Goal: Task Accomplishment & Management: Manage account settings

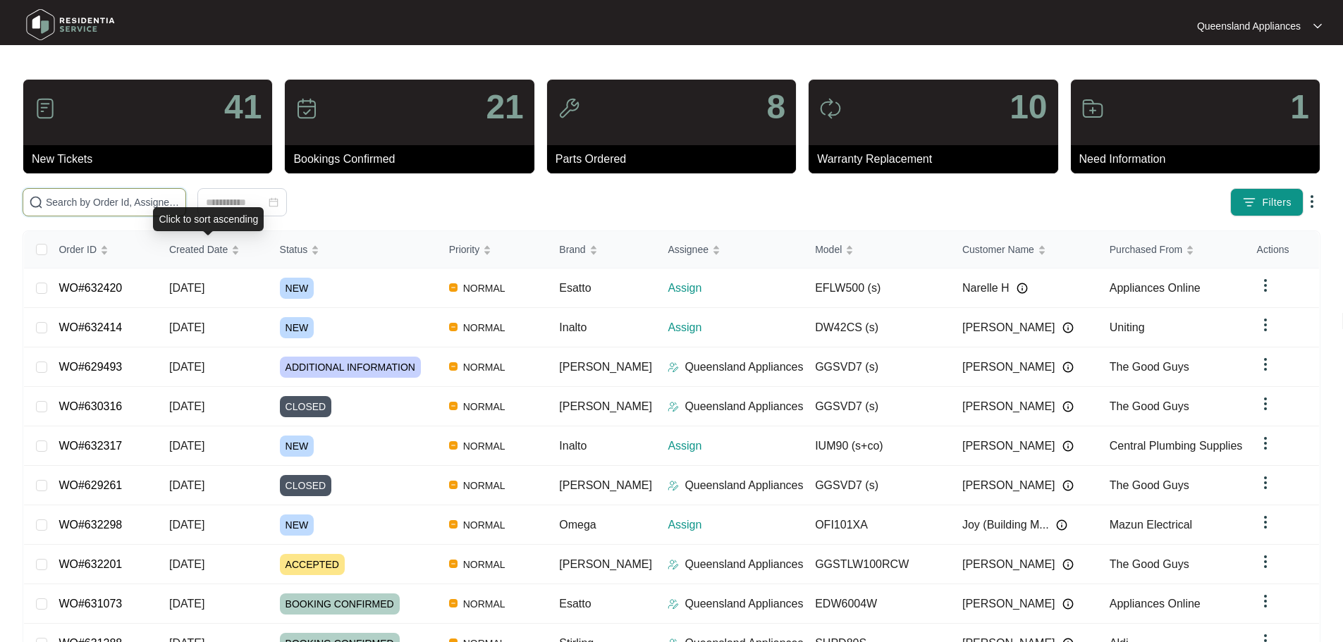
click at [180, 198] on input "text" at bounding box center [113, 203] width 134 height 16
click at [180, 200] on input "text" at bounding box center [113, 203] width 134 height 16
paste input "632298"
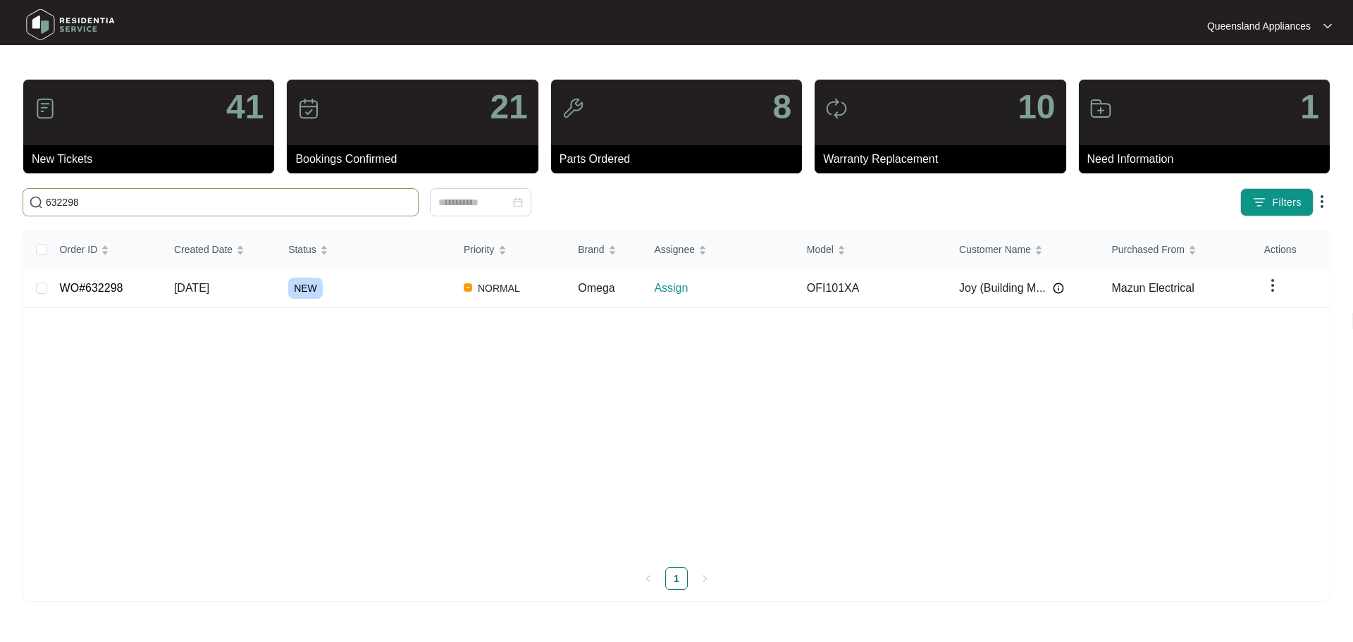
type input "632298"
click at [402, 290] on div "NEW" at bounding box center [370, 288] width 164 height 21
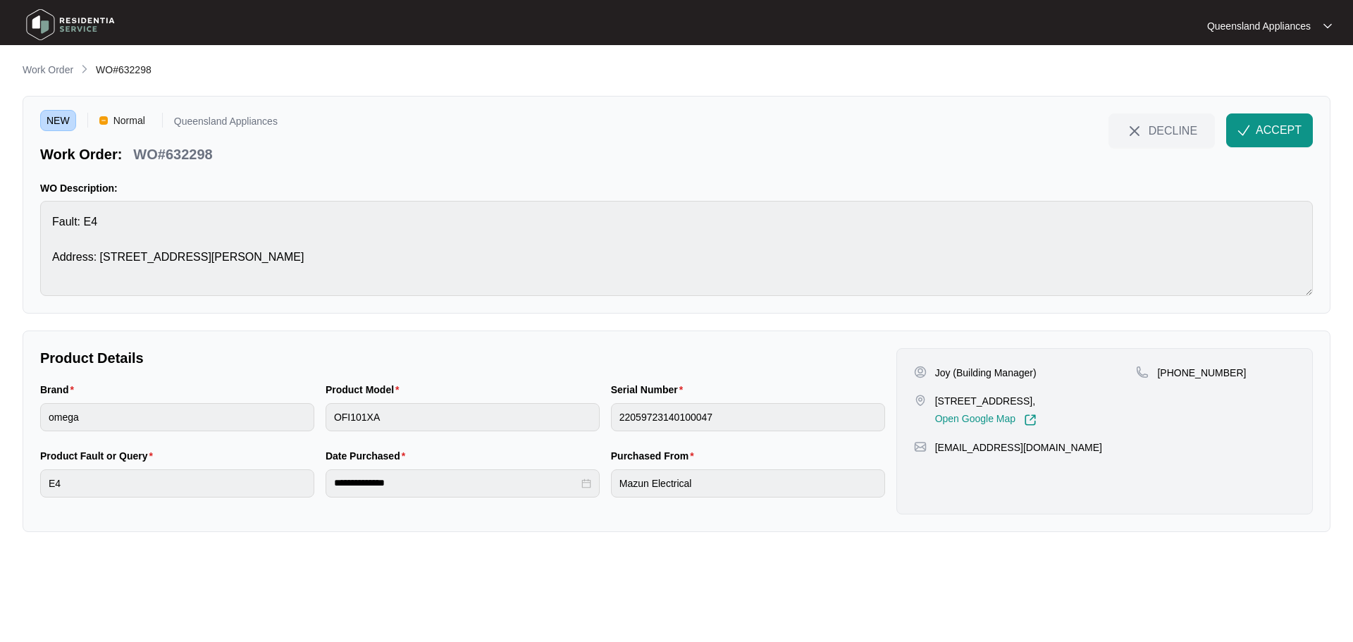
click at [173, 158] on p "WO#632298" at bounding box center [172, 154] width 79 height 20
copy p "632298"
click at [1207, 381] on div "[PHONE_NUMBER]" at bounding box center [1215, 396] width 159 height 61
drag, startPoint x: 1236, startPoint y: 372, endPoint x: 1173, endPoint y: 364, distance: 63.2
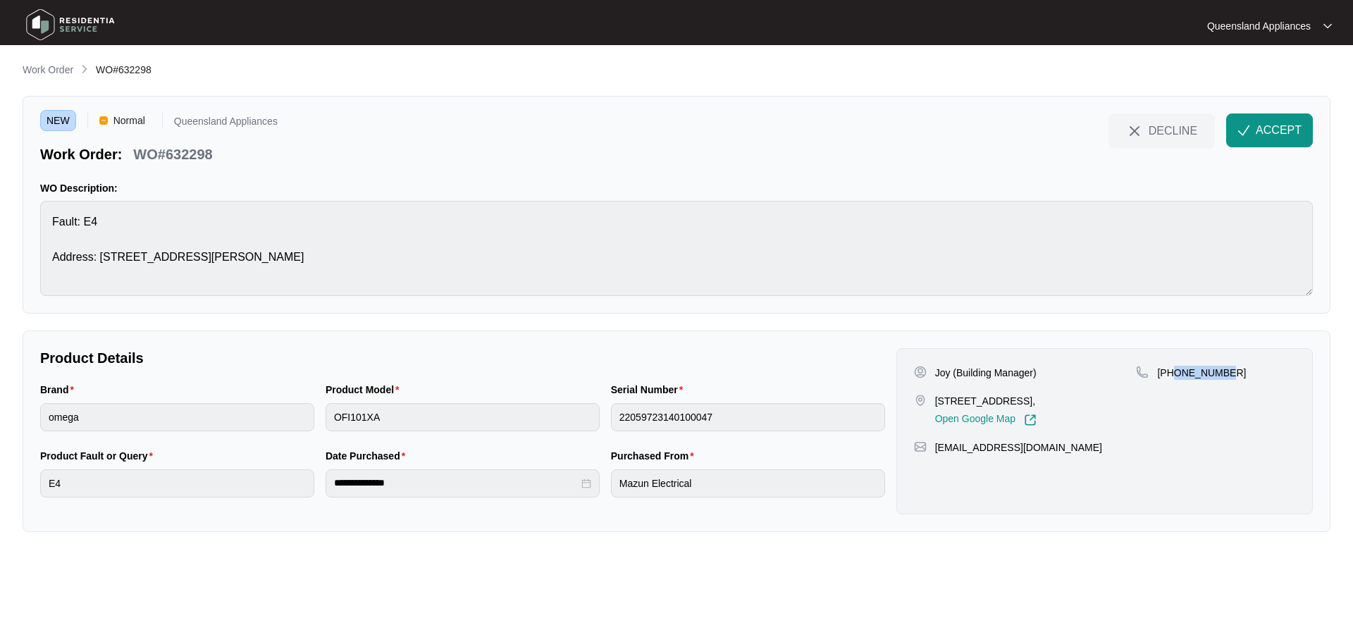
click at [1173, 364] on div "Joy (Building Manager) [STREET_ADDRESS], Open Google Map [PHONE_NUMBER] [EMAIL_…" at bounding box center [1104, 431] width 417 height 166
copy p "478500199"
click at [1268, 140] on button "ACCEPT" at bounding box center [1269, 130] width 87 height 34
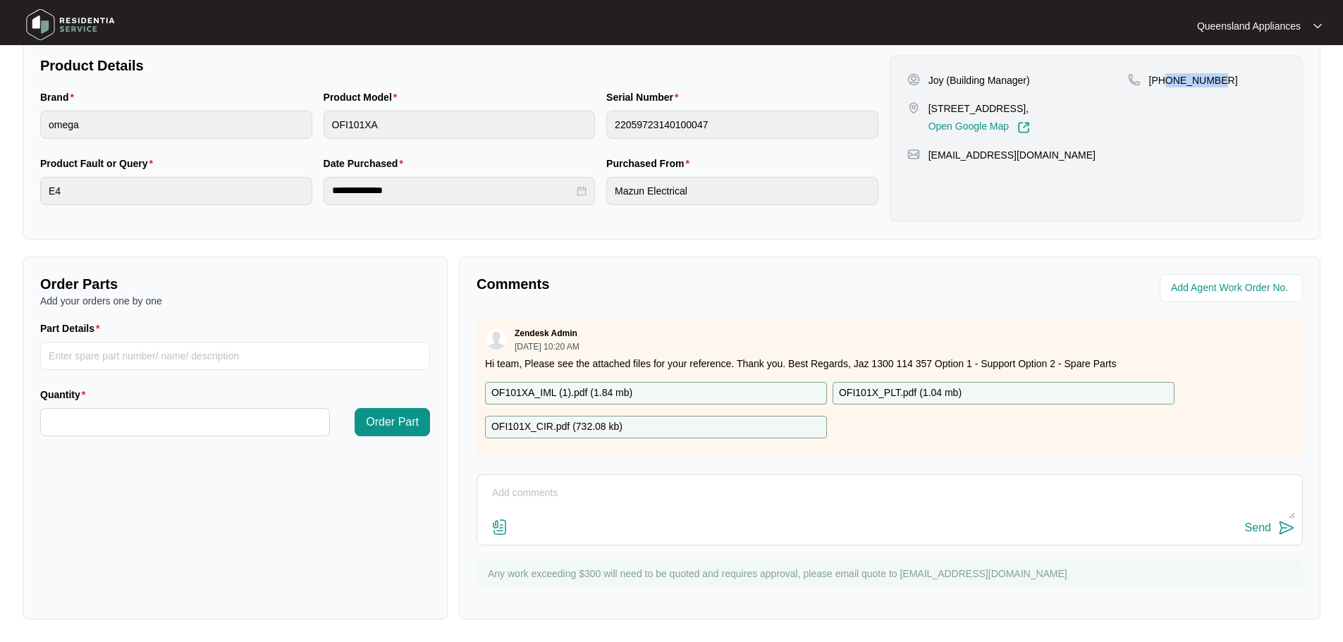
click at [674, 444] on div "Zendesk Admin [DATE] 10:20 AM Hi team, Please see the attached files for your r…" at bounding box center [889, 388] width 826 height 139
click at [595, 386] on p "OF101XA_IML (1).pdf ( 1.84 mb )" at bounding box center [561, 394] width 141 height 16
click at [51, 26] on img at bounding box center [70, 25] width 99 height 42
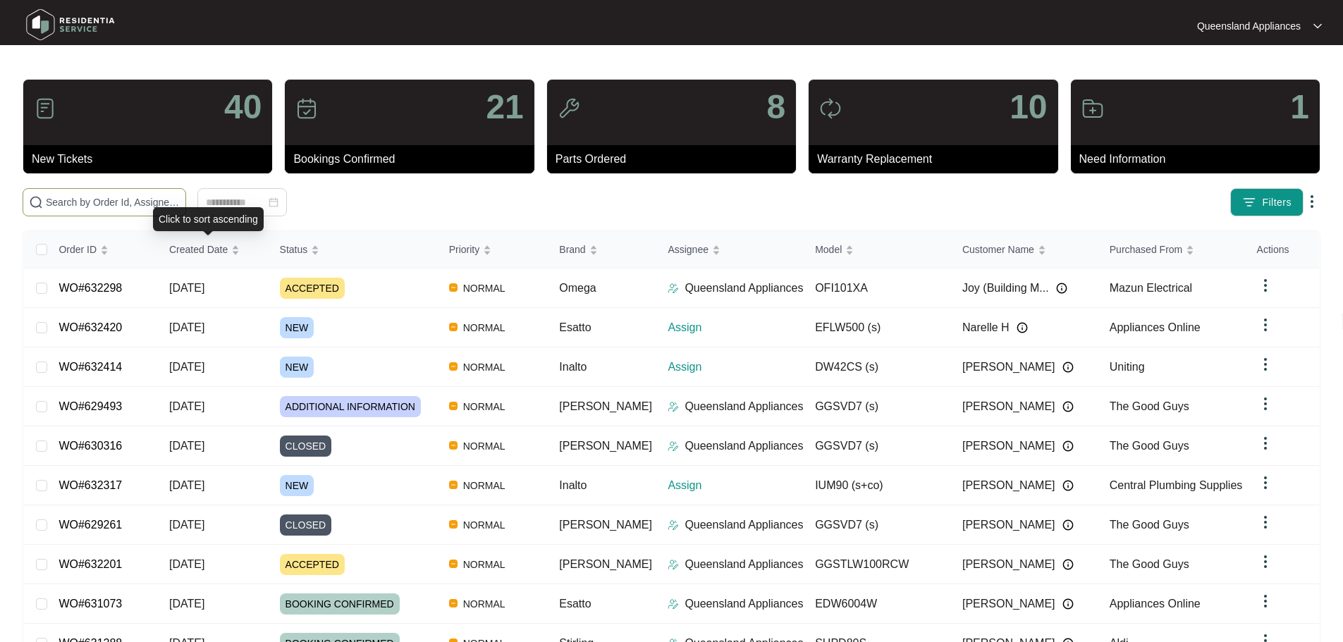
click at [175, 192] on span at bounding box center [105, 202] width 164 height 28
paste input "632317"
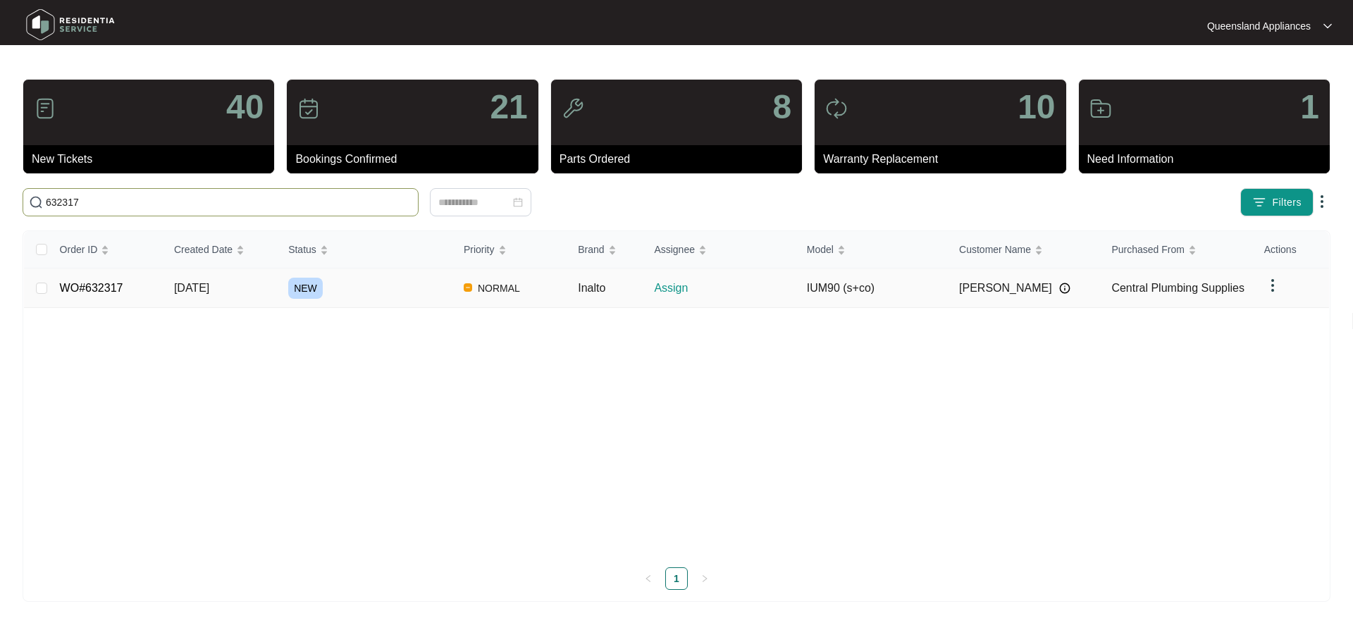
type input "632317"
click at [339, 298] on td "NEW" at bounding box center [364, 288] width 175 height 39
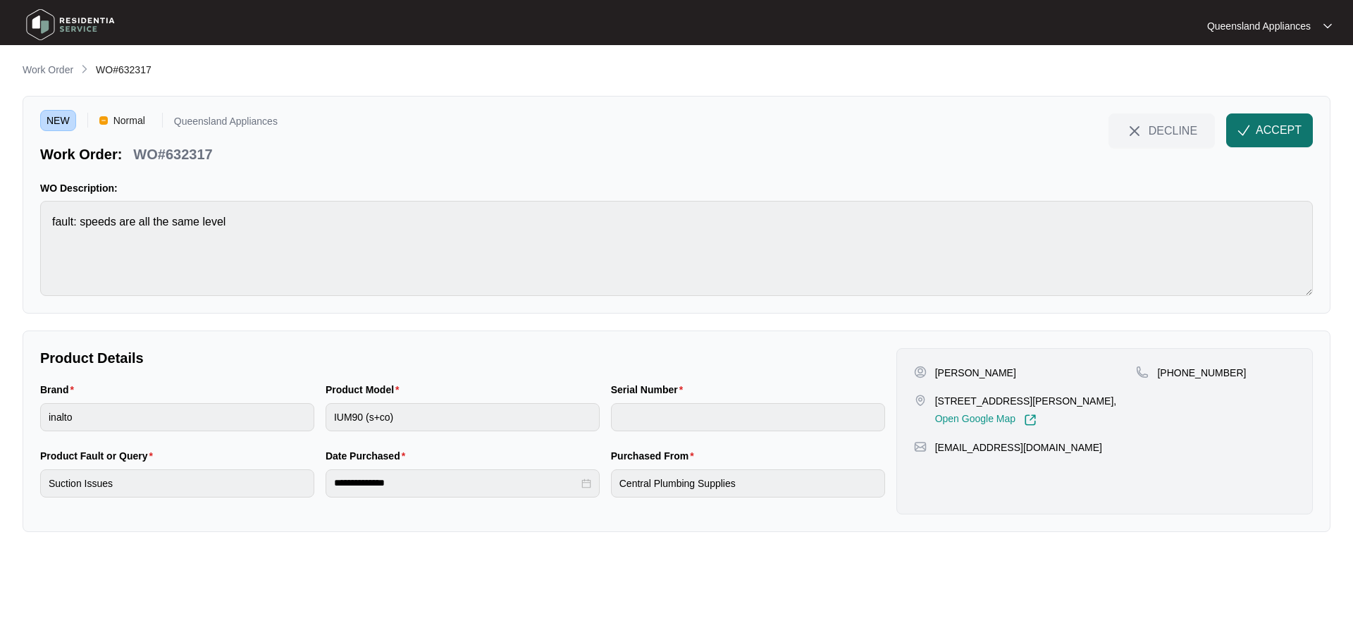
click at [1292, 124] on span "ACCEPT" at bounding box center [1279, 130] width 46 height 17
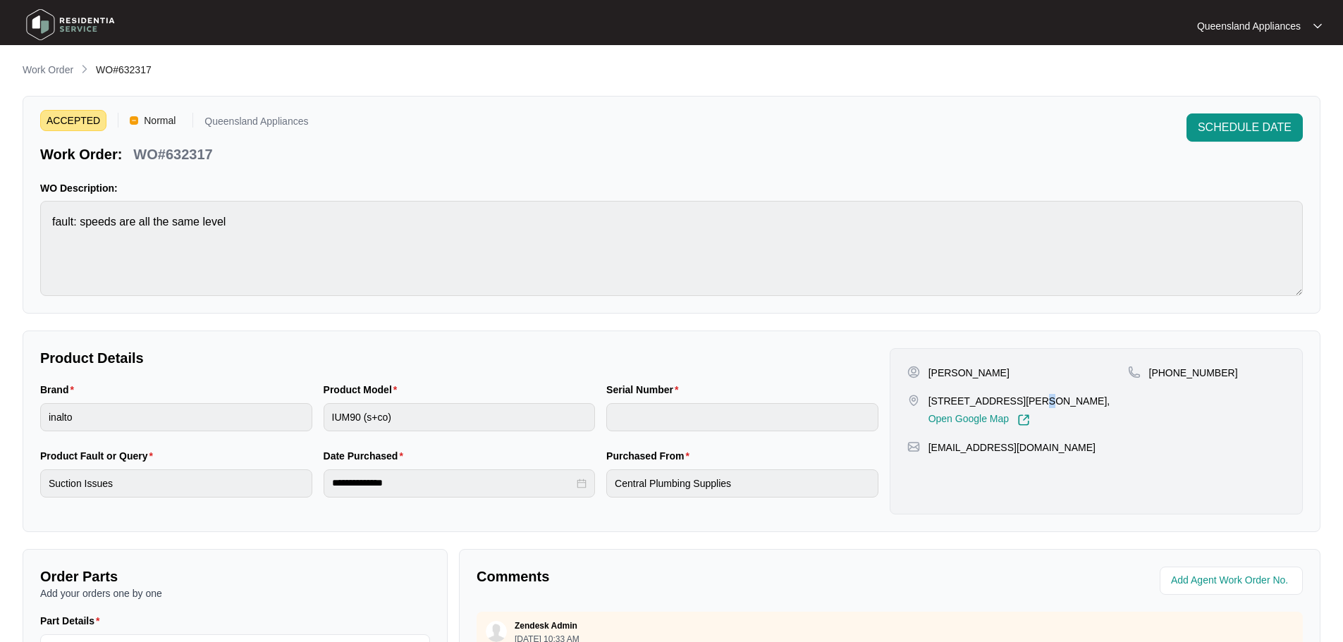
drag, startPoint x: 1020, startPoint y: 403, endPoint x: 1009, endPoint y: 404, distance: 11.3
click at [1011, 404] on p "[STREET_ADDRESS][PERSON_NAME]," at bounding box center [1019, 401] width 182 height 14
click at [1007, 402] on p "[STREET_ADDRESS][PERSON_NAME]," at bounding box center [1019, 401] width 182 height 14
drag, startPoint x: 1009, startPoint y: 401, endPoint x: 932, endPoint y: 402, distance: 76.1
click at [932, 402] on p "[STREET_ADDRESS][PERSON_NAME]," at bounding box center [1019, 401] width 182 height 14
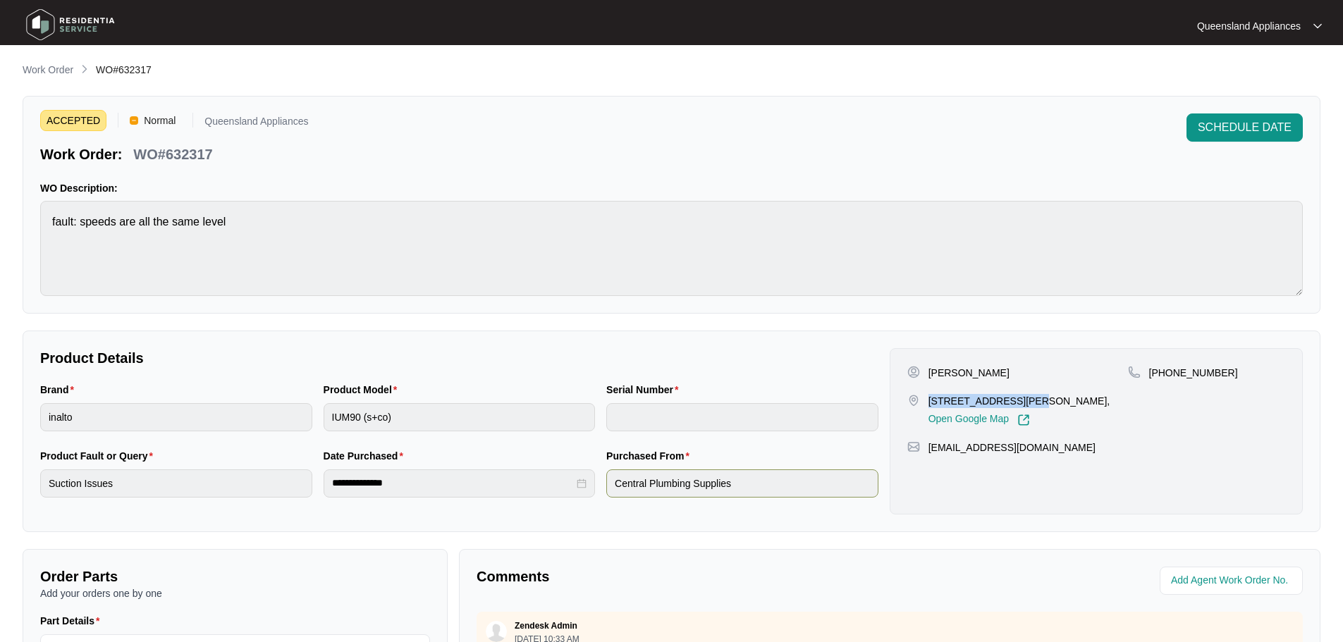
copy p "[STREET_ADDRESS][PERSON_NAME]"
drag, startPoint x: 225, startPoint y: 161, endPoint x: 196, endPoint y: 160, distance: 28.9
click at [225, 161] on div "Work Order: WO#632317" at bounding box center [174, 152] width 268 height 25
click at [196, 160] on p "WO#632317" at bounding box center [172, 154] width 79 height 20
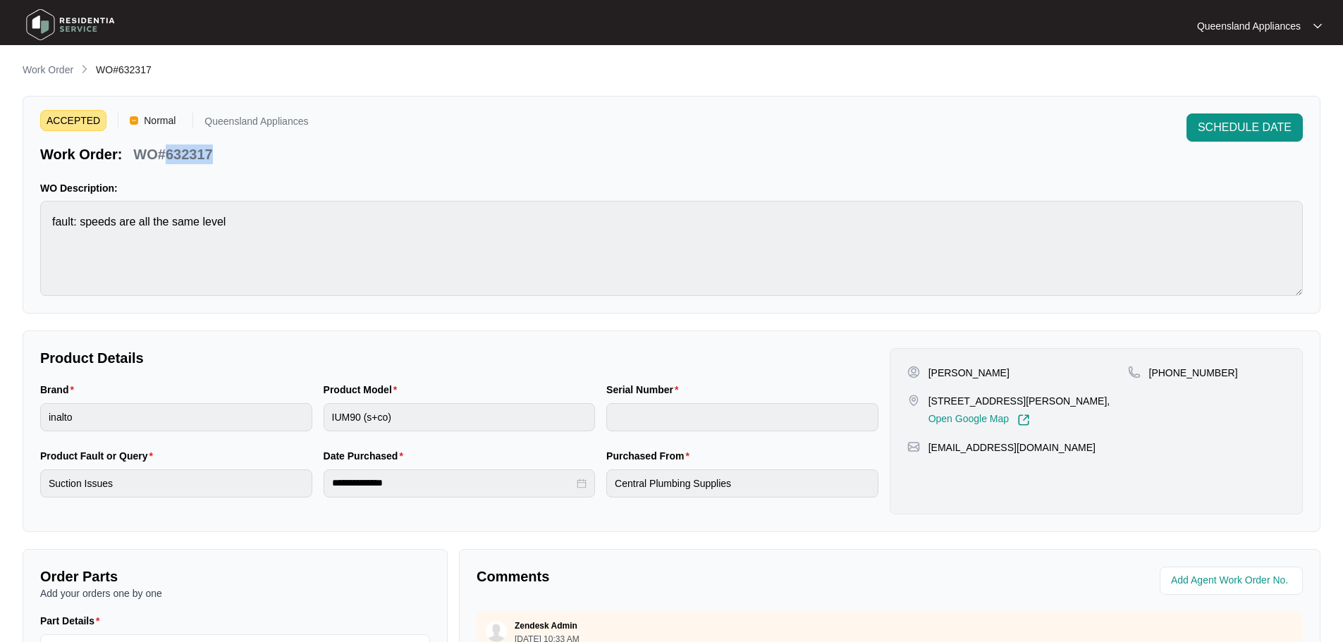
copy p "632317"
click at [1187, 372] on p "[PHONE_NUMBER]" at bounding box center [1193, 373] width 89 height 14
copy p "61402342777"
click at [68, 30] on img at bounding box center [70, 25] width 99 height 42
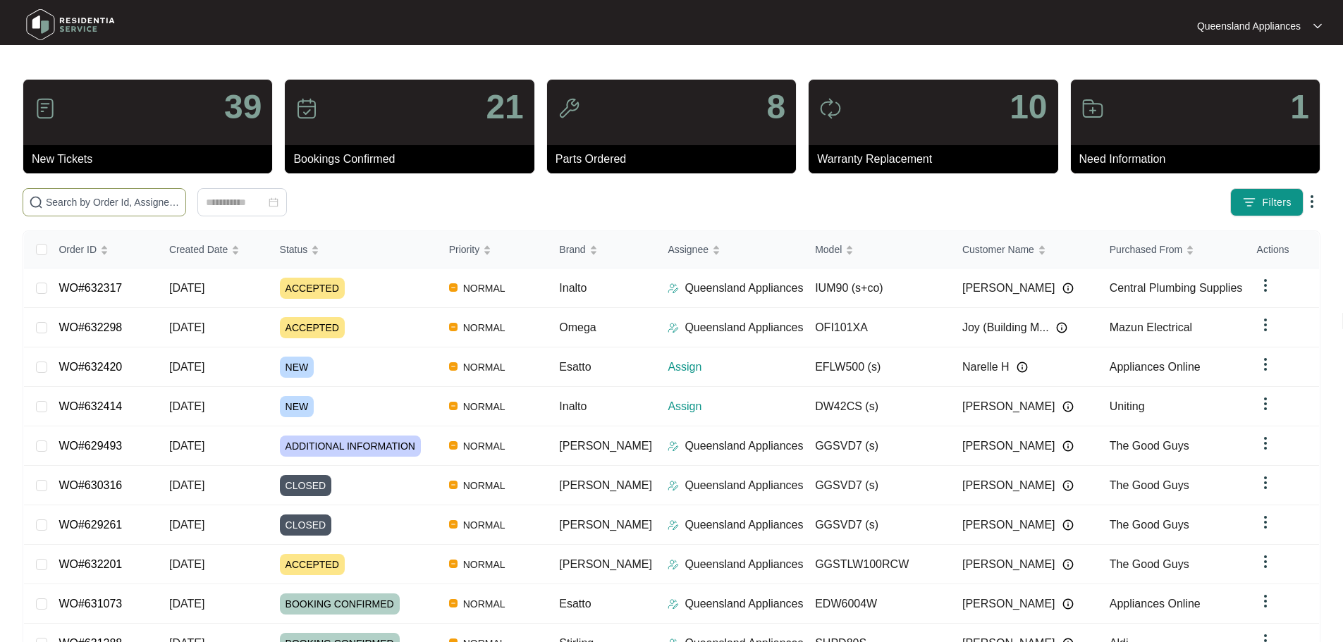
click at [180, 206] on input "text" at bounding box center [113, 203] width 134 height 16
paste input "632414"
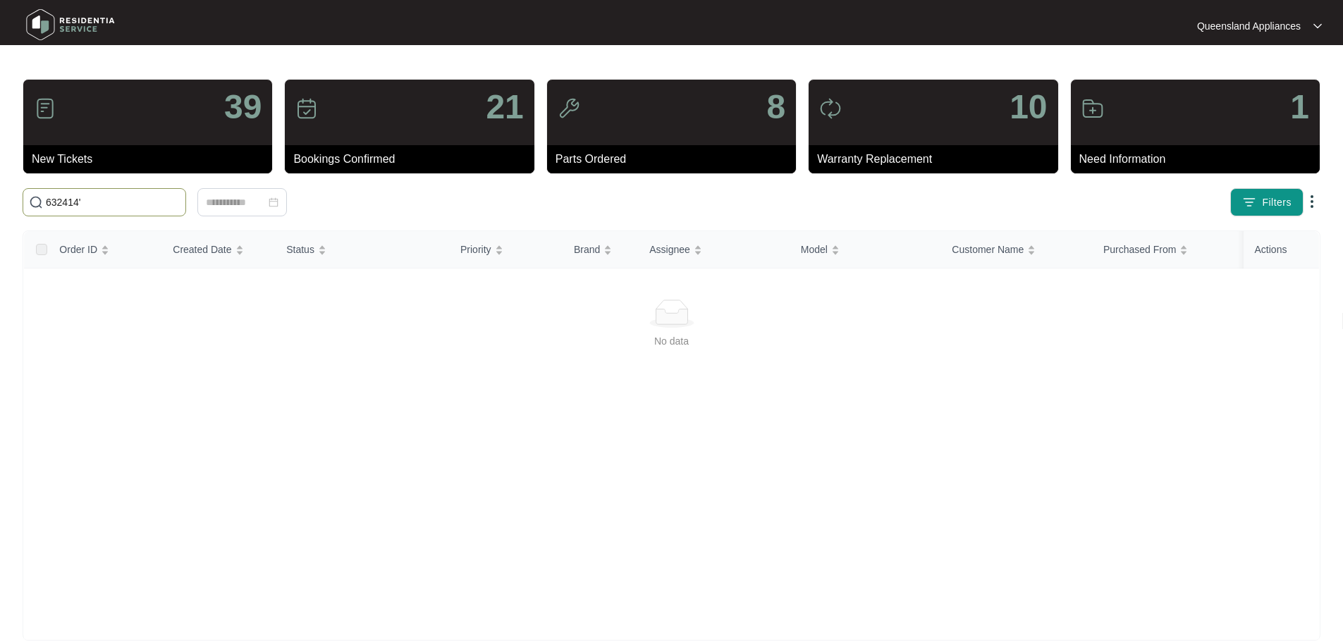
type input "632414"
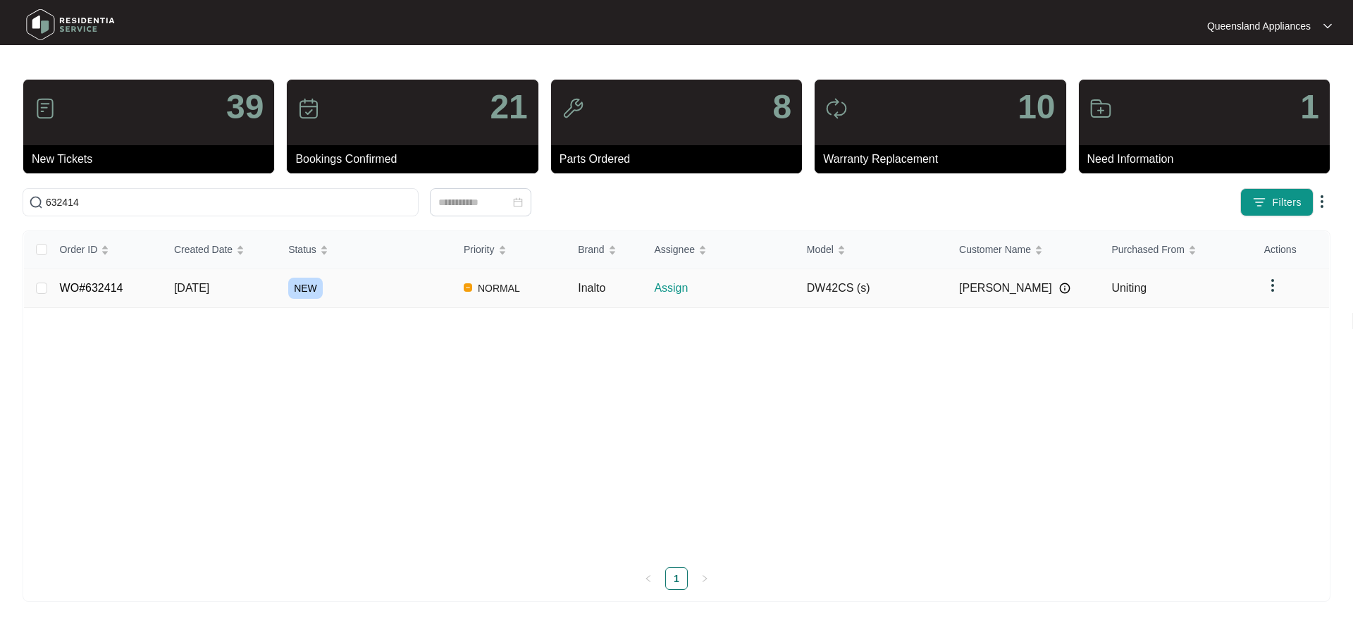
click at [408, 297] on div "NEW" at bounding box center [370, 288] width 164 height 21
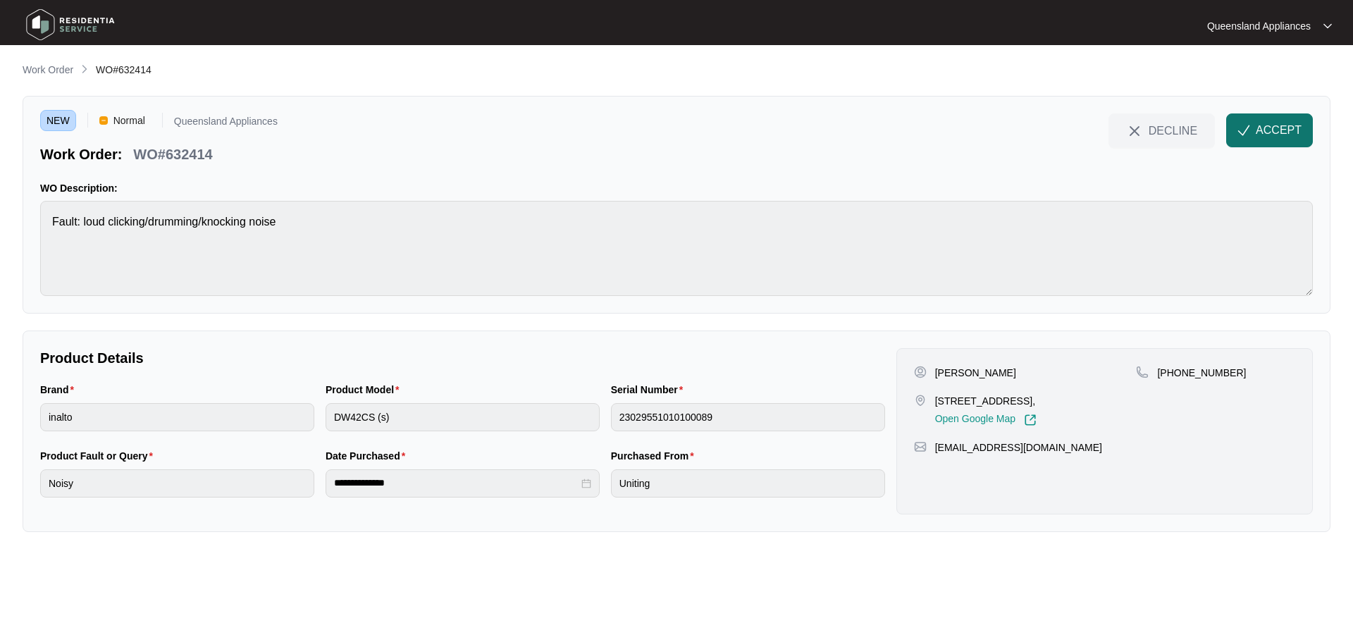
click at [1303, 129] on button "ACCEPT" at bounding box center [1269, 130] width 87 height 34
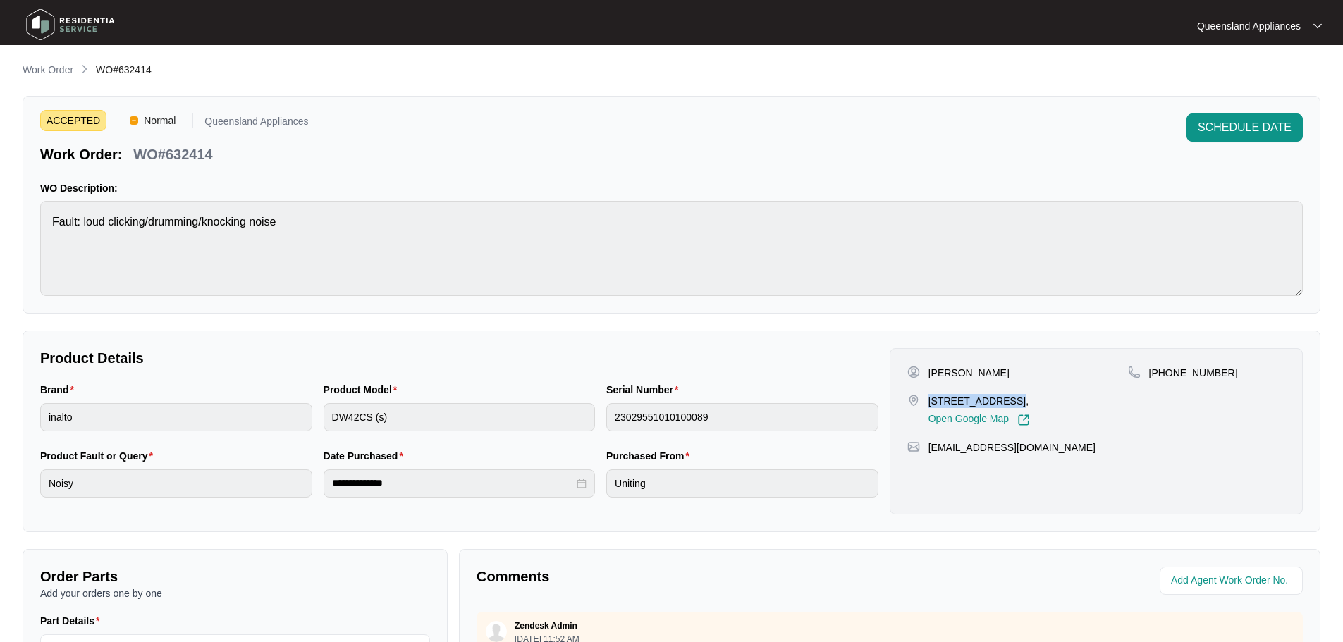
drag, startPoint x: 930, startPoint y: 397, endPoint x: 1006, endPoint y: 395, distance: 76.8
click at [1006, 395] on p "[STREET_ADDRESS]," at bounding box center [978, 401] width 101 height 14
copy p "907/128 Brookes"
click at [201, 150] on p "WO#632414" at bounding box center [172, 154] width 79 height 20
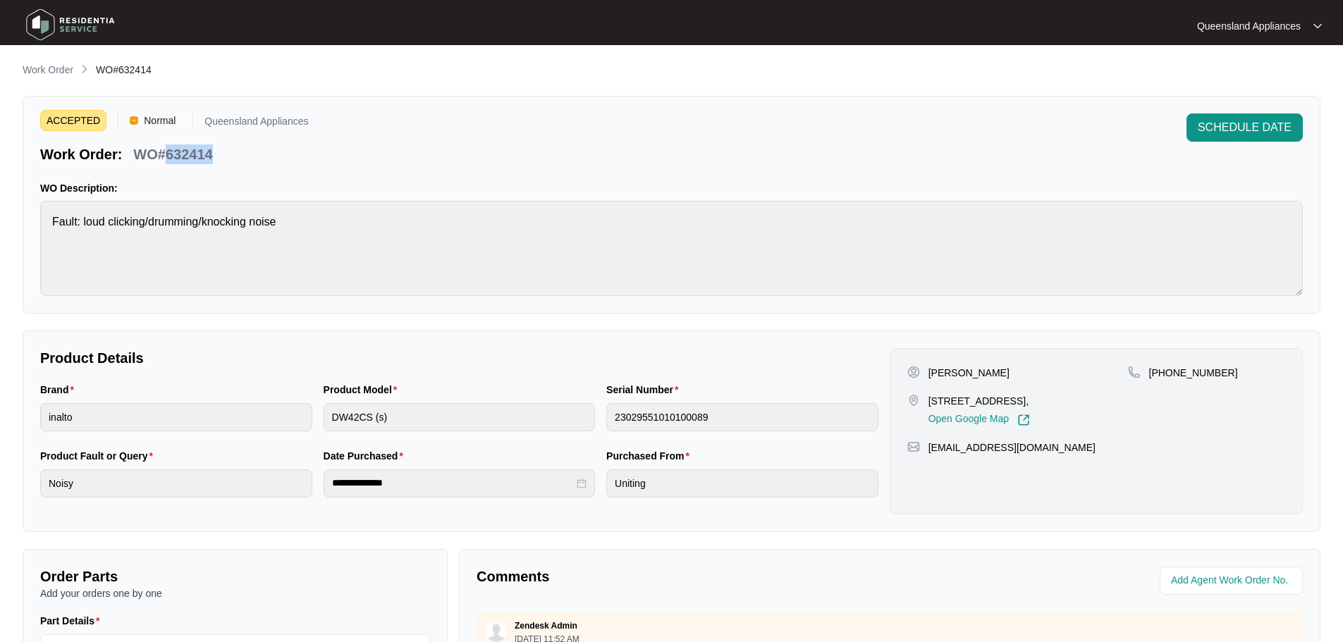
copy p "632414"
click at [1182, 362] on div "[PERSON_NAME] [STREET_ADDRESS], Open Google Map [PHONE_NUMBER] [EMAIL_ADDRESS][…" at bounding box center [1095, 431] width 413 height 166
click at [1183, 362] on div "[PERSON_NAME] [STREET_ADDRESS], Open Google Map [PHONE_NUMBER] [EMAIL_ADDRESS][…" at bounding box center [1095, 431] width 413 height 166
click at [1185, 369] on p "[PHONE_NUMBER]" at bounding box center [1193, 373] width 89 height 14
click at [1176, 383] on div "[PHONE_NUMBER]" at bounding box center [1206, 396] width 157 height 61
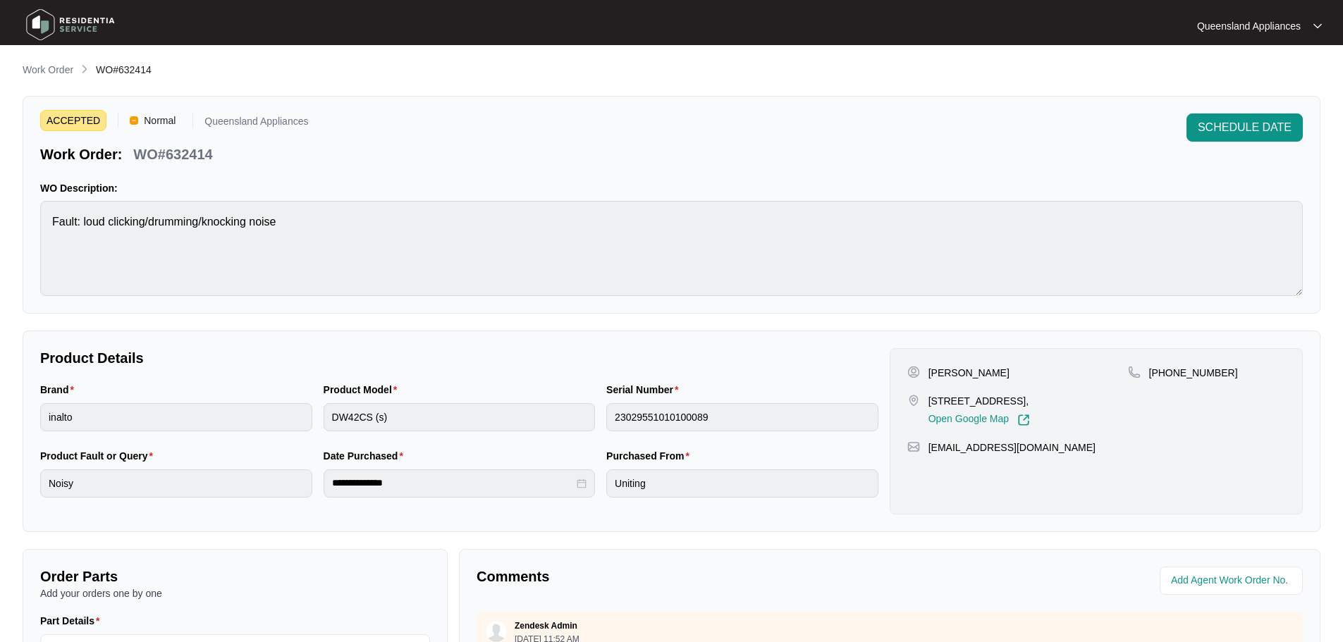
click at [1180, 374] on p "[PHONE_NUMBER]" at bounding box center [1193, 373] width 89 height 14
copy p "61451575245"
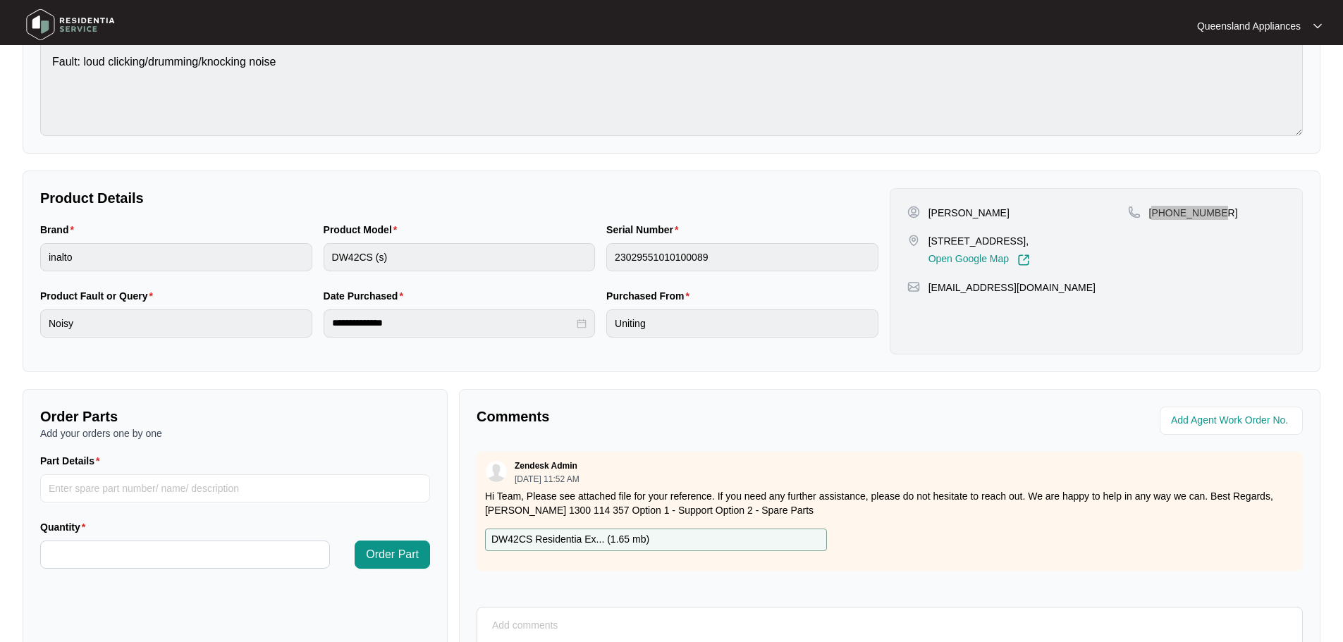
scroll to position [293, 0]
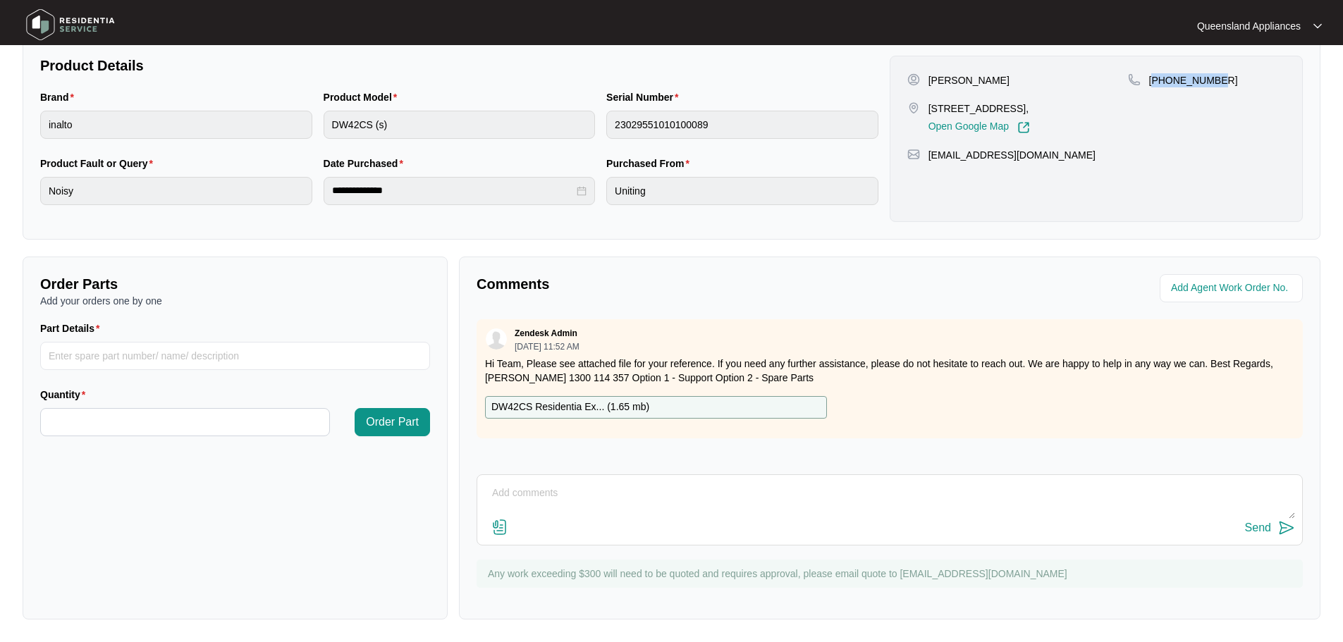
click at [84, 15] on img at bounding box center [70, 25] width 99 height 42
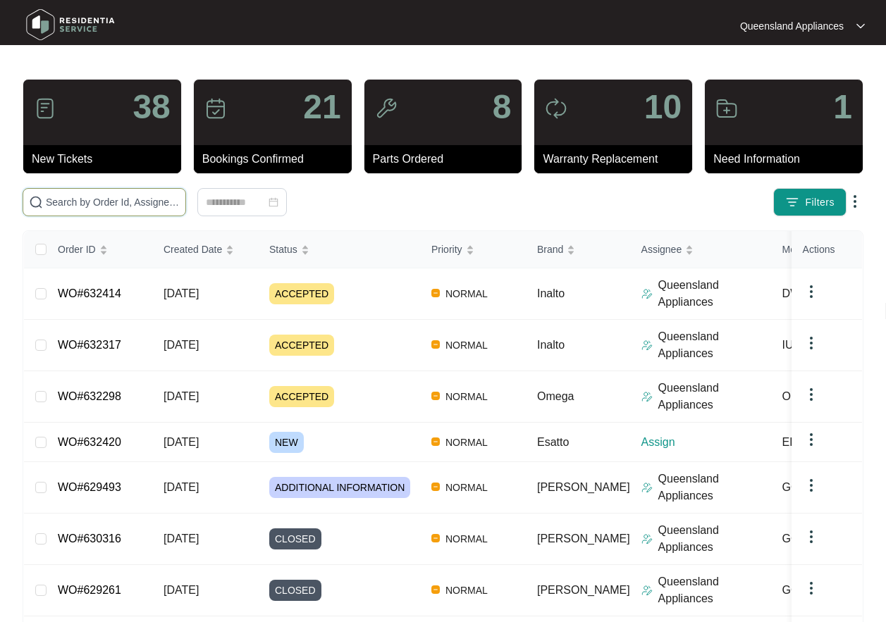
click at [119, 204] on input "text" at bounding box center [113, 203] width 134 height 16
paste input "632420"
type input "632420"
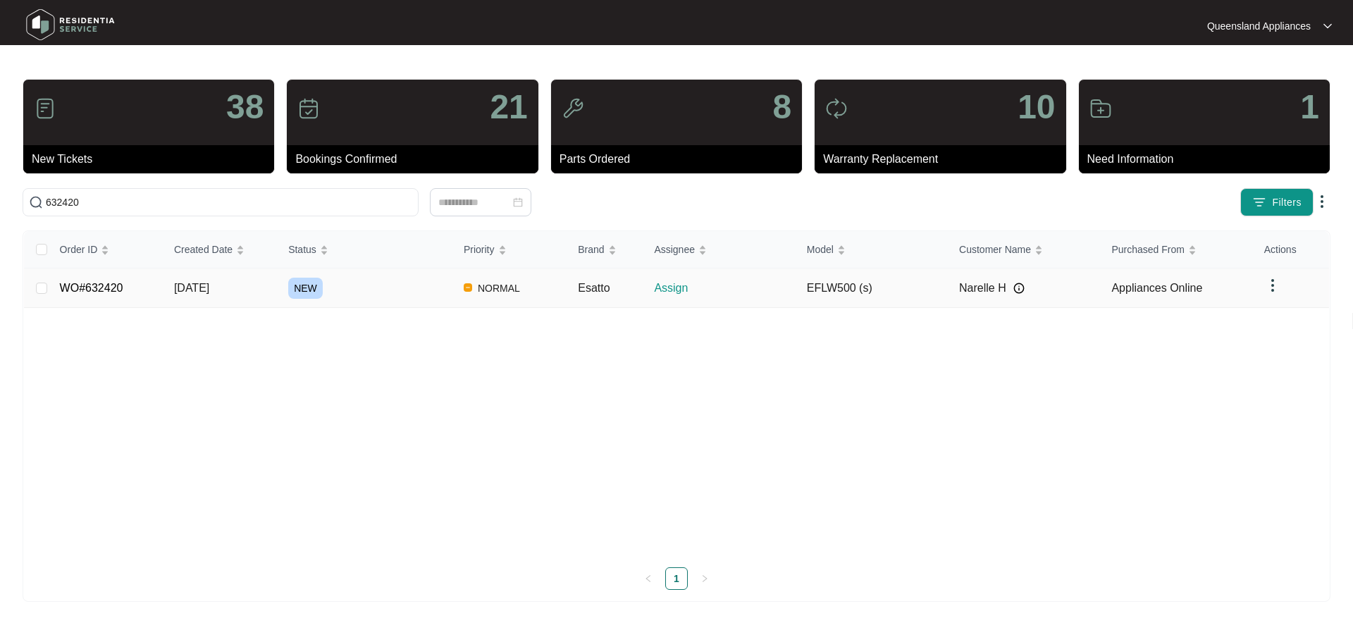
click at [371, 287] on div "NEW" at bounding box center [370, 288] width 164 height 21
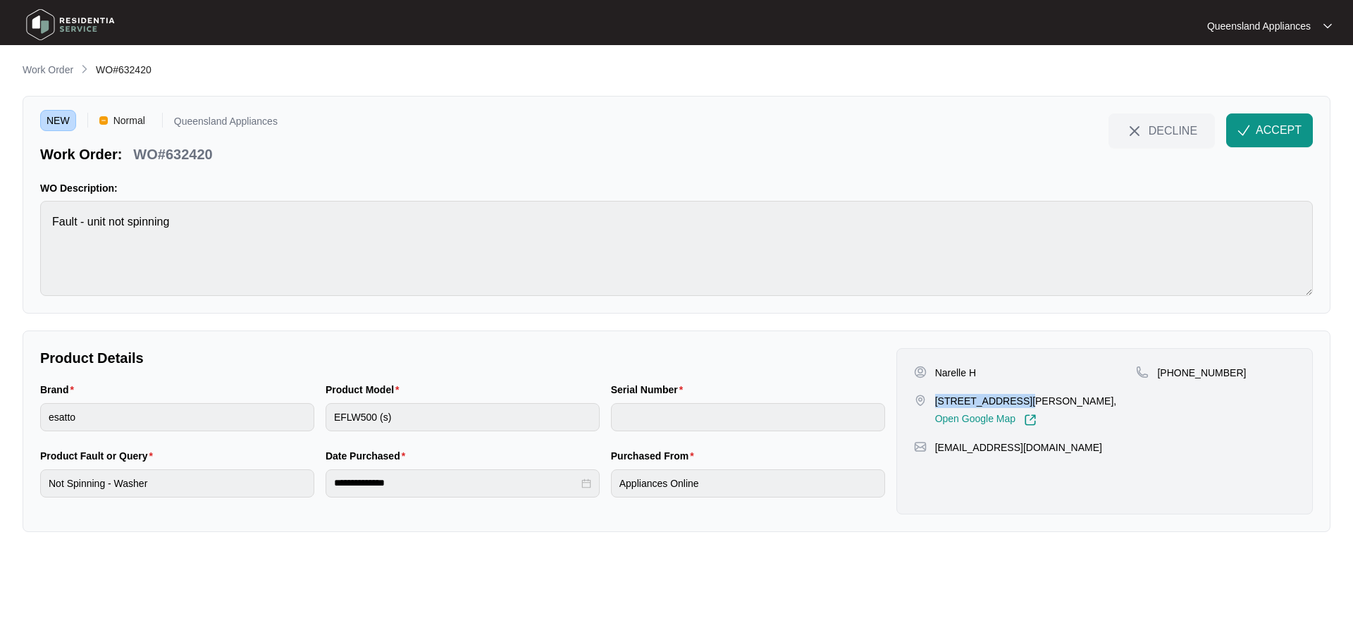
drag, startPoint x: 936, startPoint y: 400, endPoint x: 1014, endPoint y: 409, distance: 78.8
click at [1025, 403] on p "[STREET_ADDRESS][PERSON_NAME]," at bounding box center [1026, 401] width 182 height 14
copy p "[STREET_ADDRESS][PERSON_NAME][PERSON_NAME]"
click at [1302, 142] on button "ACCEPT" at bounding box center [1269, 130] width 87 height 34
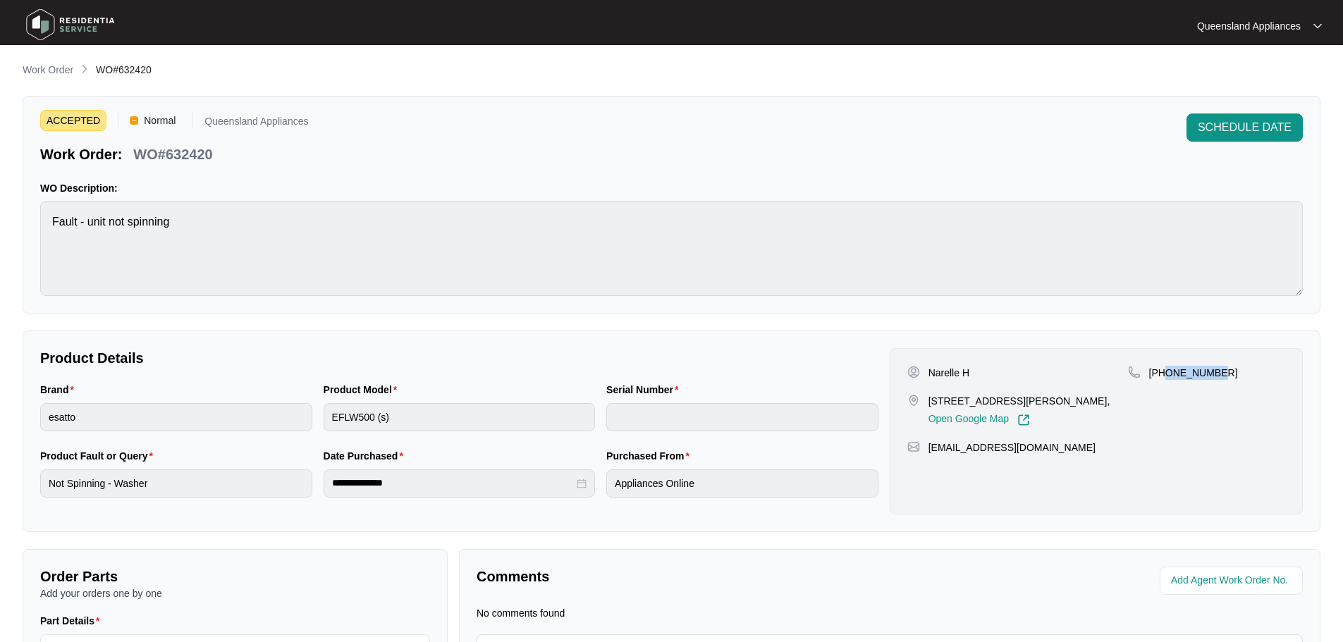
drag, startPoint x: 1244, startPoint y: 372, endPoint x: 1163, endPoint y: 378, distance: 81.3
click at [1163, 378] on div "[PHONE_NUMBER]" at bounding box center [1206, 373] width 157 height 14
copy p "428747696"
click at [176, 145] on p "WO#632420" at bounding box center [172, 154] width 79 height 20
